Goal: Find contact information: Find contact information

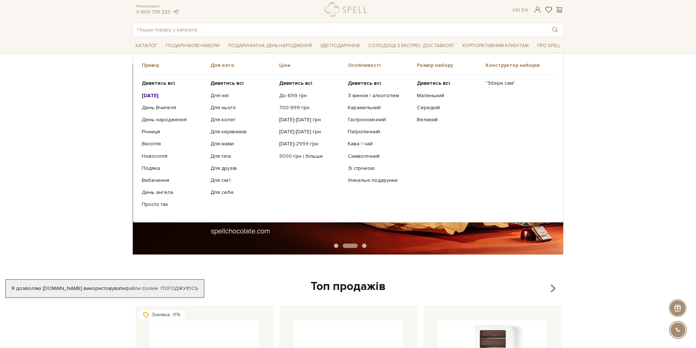
scroll to position [37, 0]
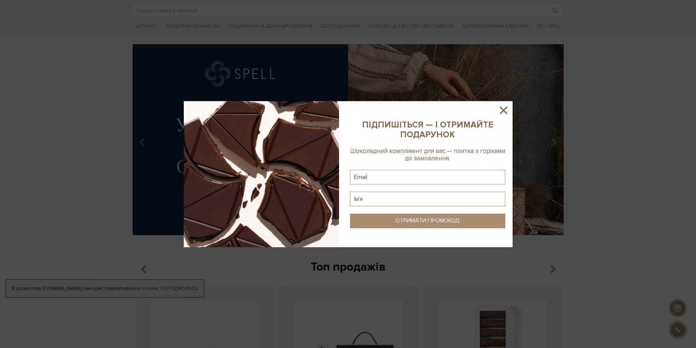
click at [502, 111] on icon at bounding box center [503, 110] width 7 height 7
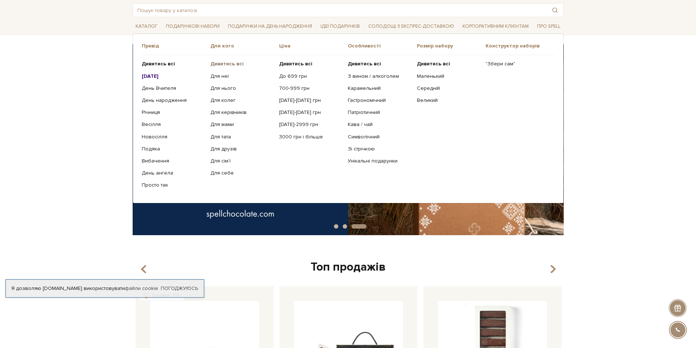
click at [226, 62] on b "Дивитись всі" at bounding box center [226, 64] width 33 height 6
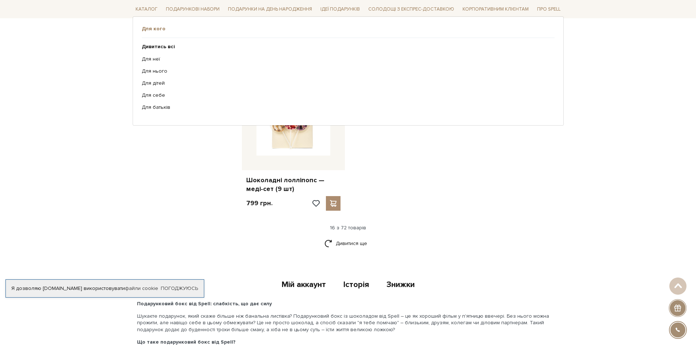
scroll to position [840, 0]
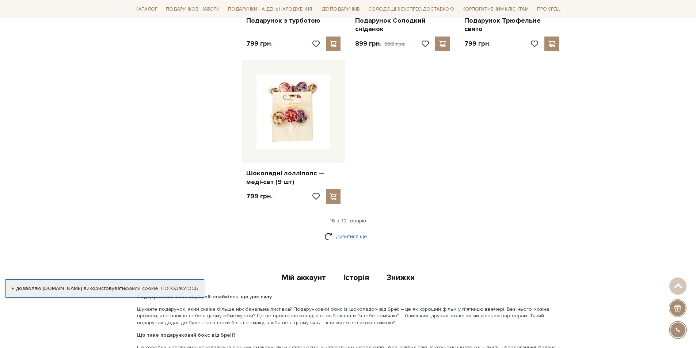
click at [360, 232] on link "Дивитися ще" at bounding box center [347, 236] width 47 height 13
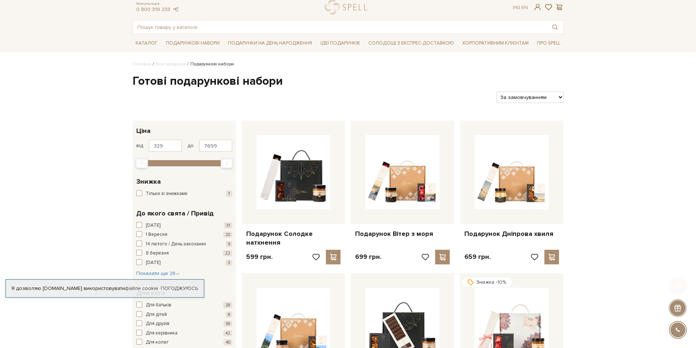
scroll to position [0, 0]
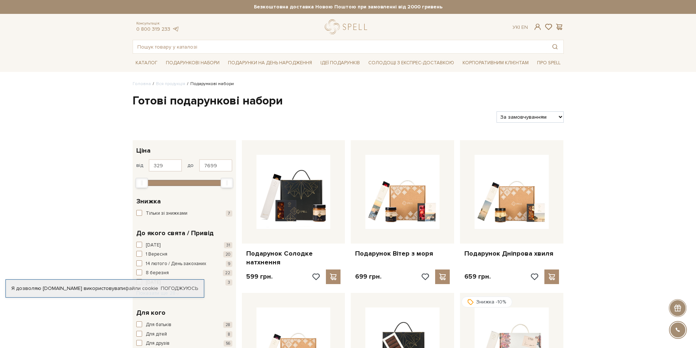
click at [559, 115] on select "За замовчуванням За Ціною (зростання) За Ціною (зменшення) Новинки За популярні…" at bounding box center [529, 116] width 67 height 11
select select "https://spellchocolate.com/our-productions/podarunkovi-box/?sort=p.price&order=…"
click at [496, 111] on select "За замовчуванням За Ціною (зростання) За Ціною (зменшення) Новинки За популярні…" at bounding box center [529, 116] width 67 height 11
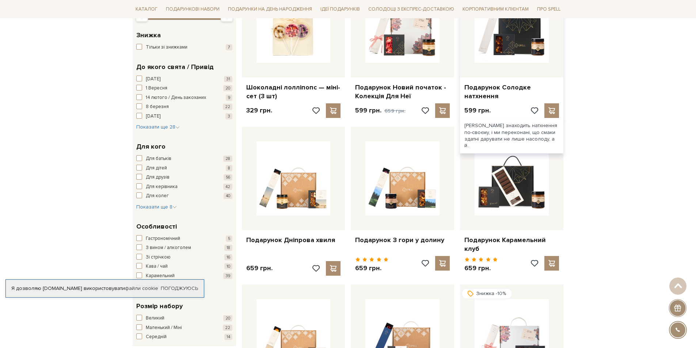
scroll to position [146, 0]
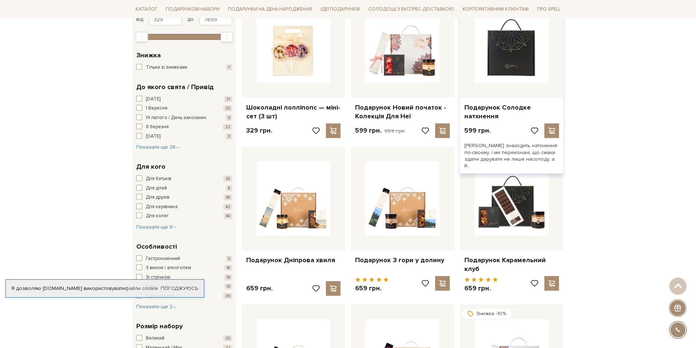
click at [515, 61] on img at bounding box center [511, 46] width 74 height 74
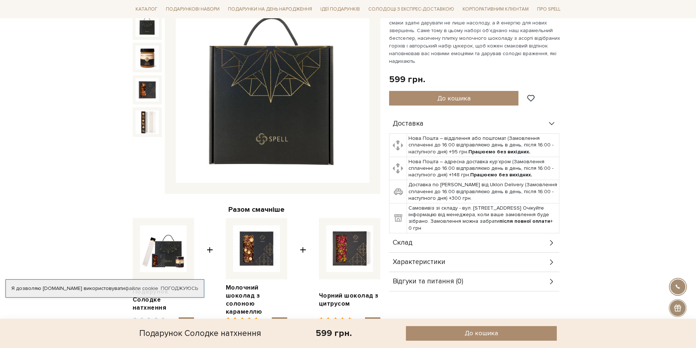
scroll to position [110, 0]
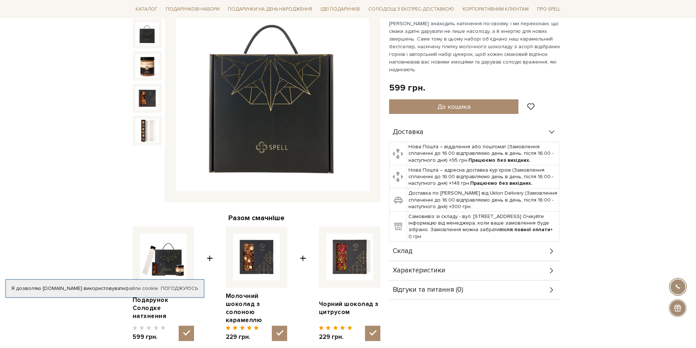
click at [456, 212] on td "Самовивіз зі складу - вул. Велика Кільцева, 4-А. Очікуйте інформацію від менедж…" at bounding box center [483, 227] width 152 height 30
drag, startPoint x: 456, startPoint y: 207, endPoint x: 524, endPoint y: 208, distance: 68.3
click at [524, 212] on td "Самовивіз зі складу - вул. Велика Кільцева, 4-А. Очікуйте інформацію від менедж…" at bounding box center [483, 227] width 152 height 30
copy td "- вул. Велика Кільцева, 4-А. О"
